Goal: Information Seeking & Learning: Learn about a topic

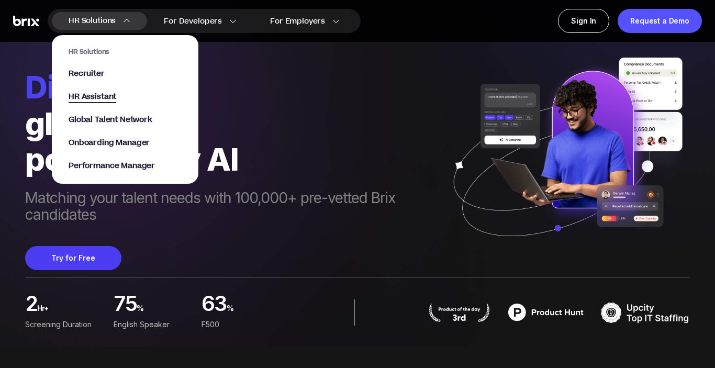
click at [104, 97] on span "HR Assistant" at bounding box center [93, 97] width 48 height 12
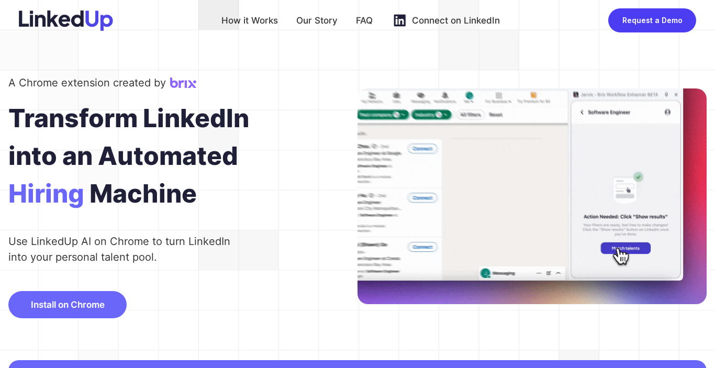
click at [95, 298] on div "Install on Chrome" at bounding box center [67, 304] width 118 height 27
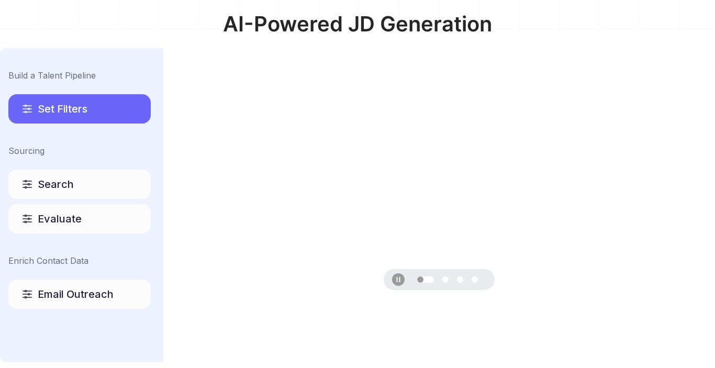
scroll to position [523, 0]
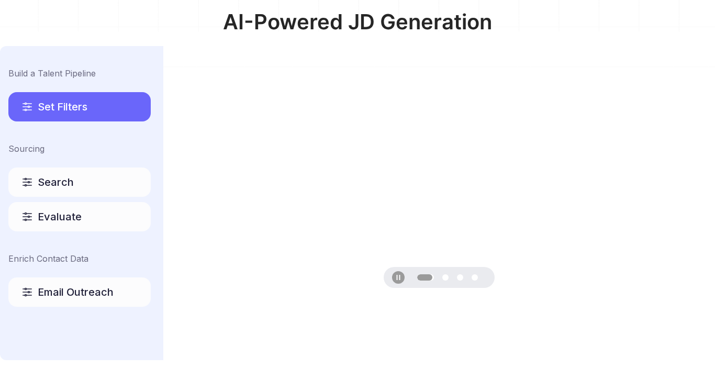
click at [60, 104] on span "Set Filters" at bounding box center [63, 106] width 50 height 15
click at [114, 111] on div "Set Filters" at bounding box center [79, 106] width 142 height 29
click at [73, 196] on div "Build a Talent Pipeline Set Filters Sourcing Search Evaluate Enrich Contact Dat…" at bounding box center [81, 203] width 163 height 314
click at [78, 186] on div "Search" at bounding box center [79, 181] width 142 height 29
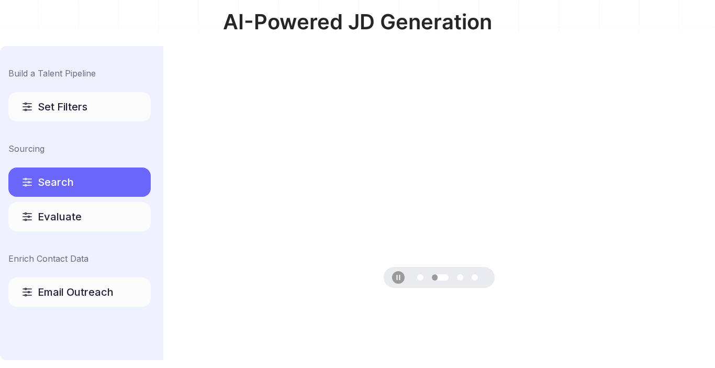
click at [52, 223] on span "Evaluate" at bounding box center [60, 216] width 44 height 15
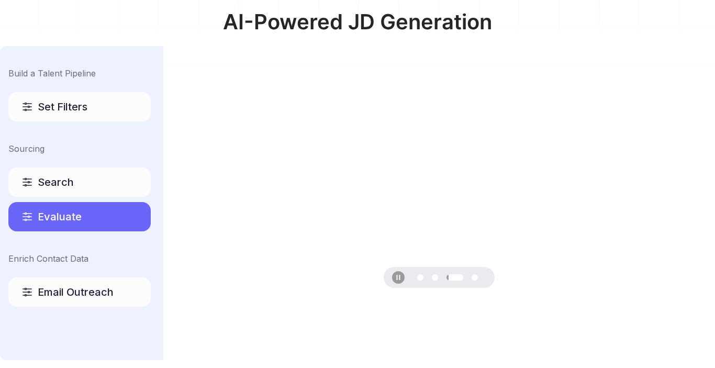
click at [97, 294] on span "Email Outreach" at bounding box center [76, 292] width 76 height 15
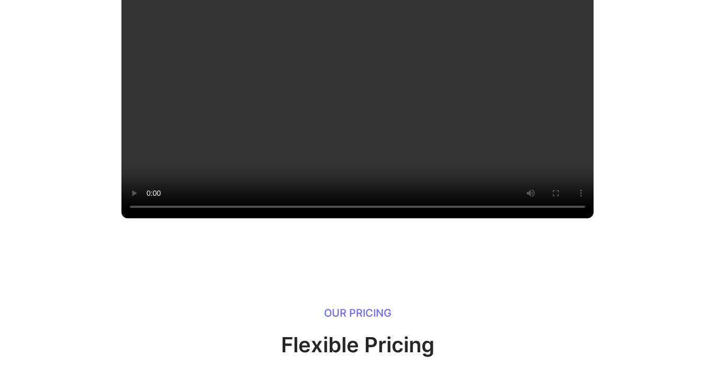
scroll to position [1110, 0]
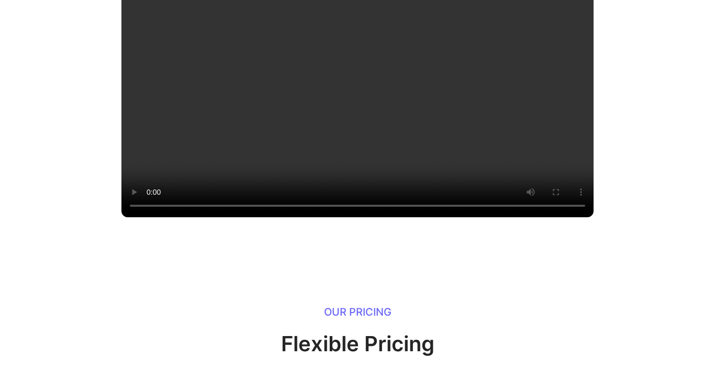
click at [488, 217] on video at bounding box center [357, 99] width 472 height 236
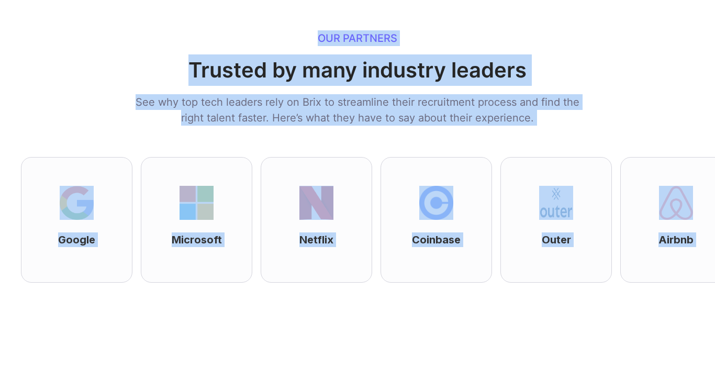
scroll to position [2336, 0]
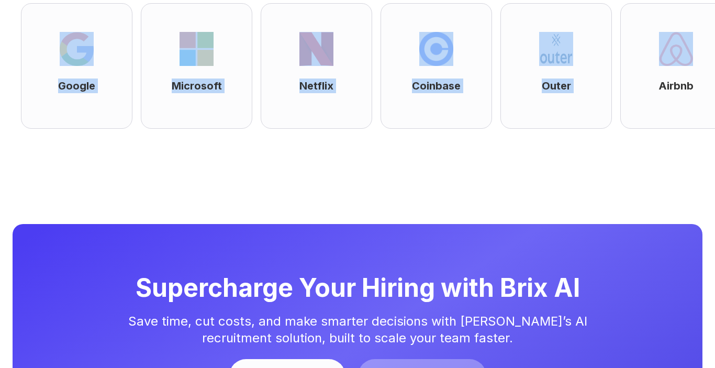
drag, startPoint x: 321, startPoint y: 338, endPoint x: 184, endPoint y: 58, distance: 311.8
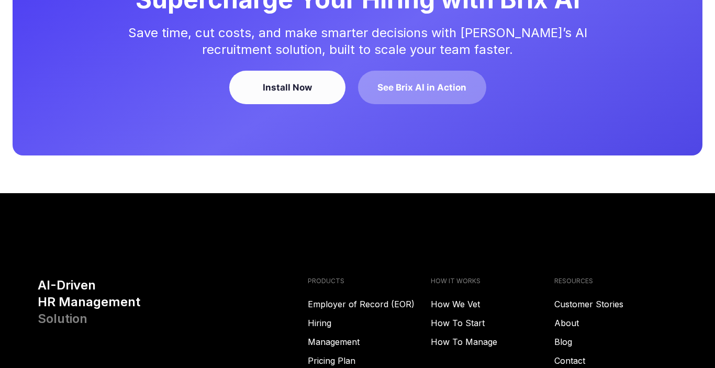
scroll to position [2629, 0]
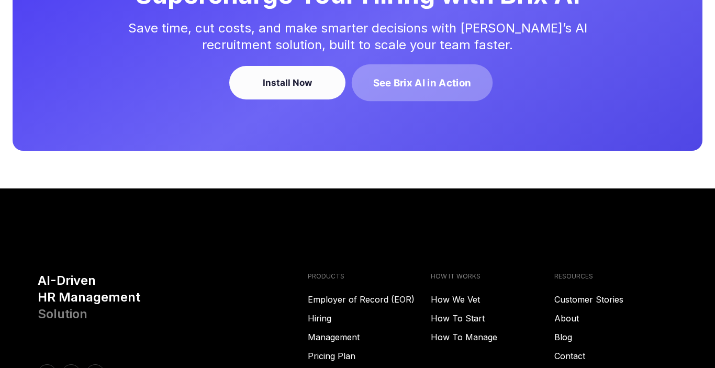
click at [427, 90] on div "See Brix AI in Action" at bounding box center [422, 83] width 98 height 14
